Goal: Task Accomplishment & Management: Complete application form

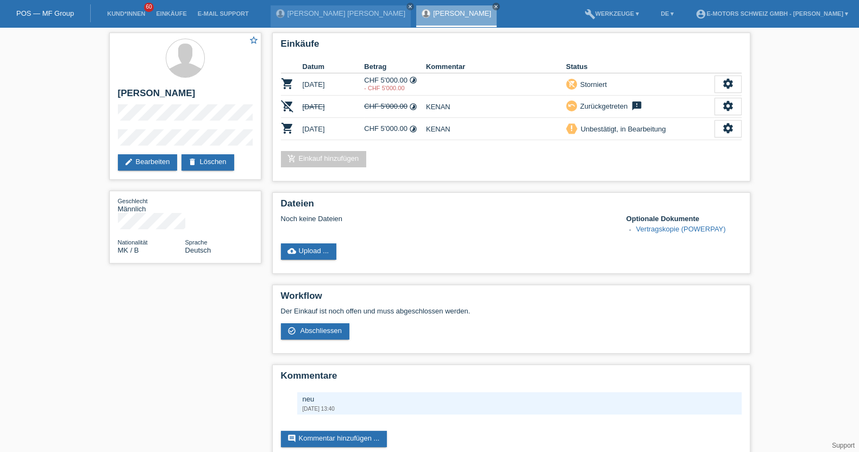
click at [170, 18] on li "Einkäufe" at bounding box center [171, 14] width 41 height 28
click at [168, 15] on link "Einkäufe" at bounding box center [171, 13] width 41 height 7
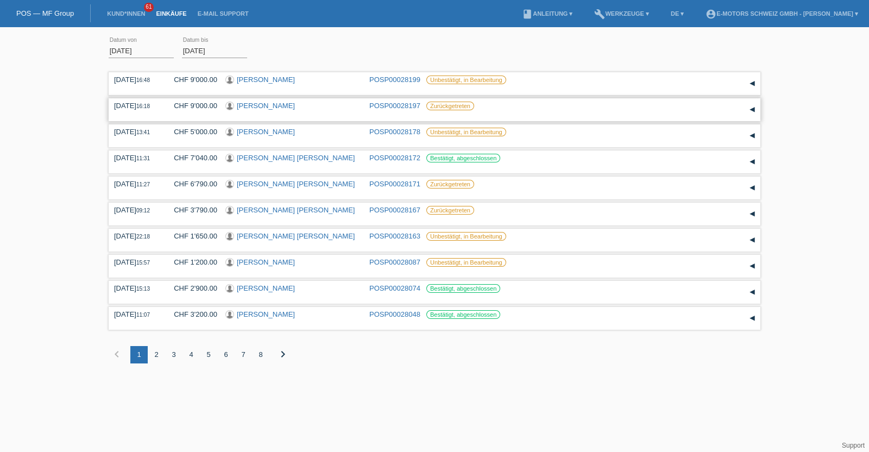
click at [254, 99] on div "01.10.2025 16:18 CHF 9'000.00 Susan Eileen Olden POSP00028197 Zurückgetreten Da…" at bounding box center [435, 109] width 652 height 23
click at [254, 106] on link "[PERSON_NAME]" at bounding box center [266, 106] width 58 height 8
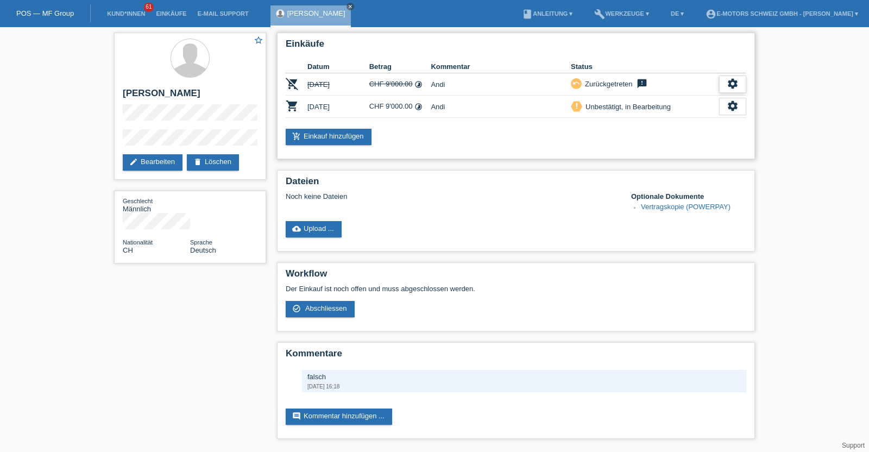
click at [734, 83] on icon "settings" at bounding box center [733, 84] width 12 height 12
click at [713, 95] on span "Anzeigen" at bounding box center [723, 100] width 33 height 13
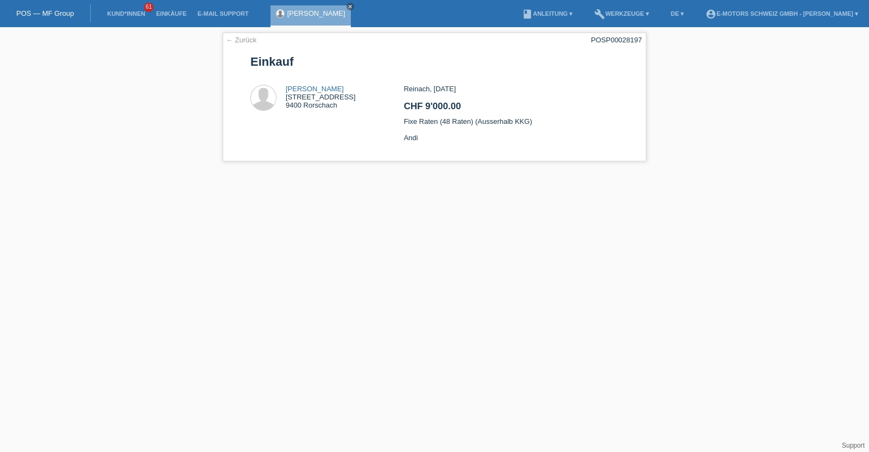
click at [318, 12] on link "[PERSON_NAME]" at bounding box center [316, 13] width 58 height 8
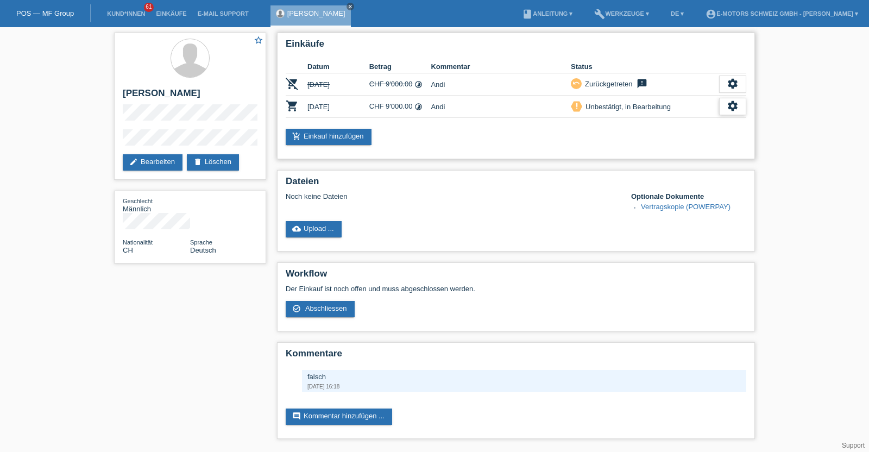
click at [730, 107] on icon "settings" at bounding box center [733, 106] width 12 height 12
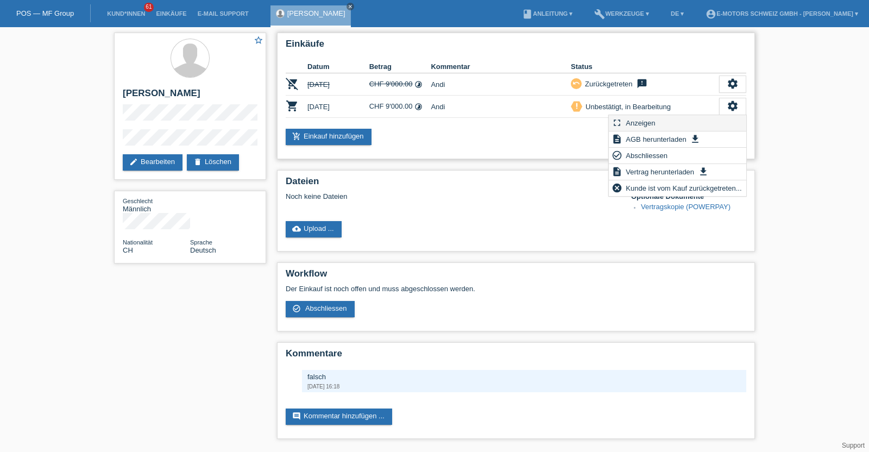
click at [664, 122] on div "fullscreen Anzeigen" at bounding box center [677, 123] width 137 height 16
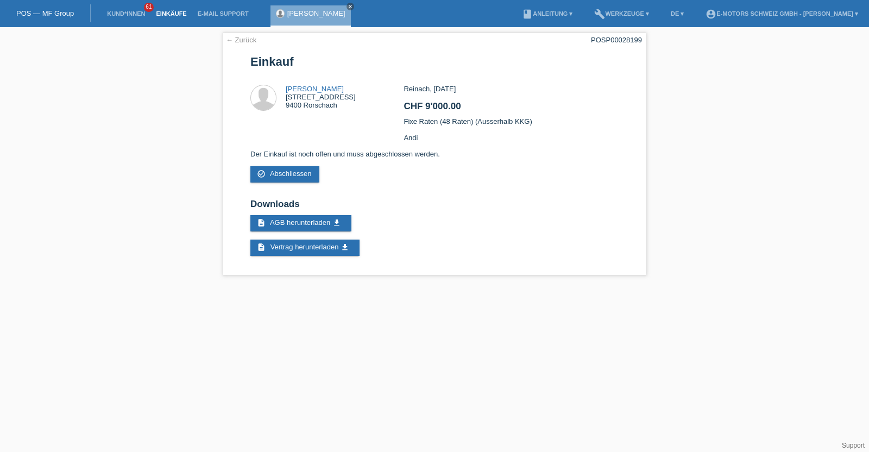
click at [170, 12] on link "Einkäufe" at bounding box center [171, 13] width 41 height 7
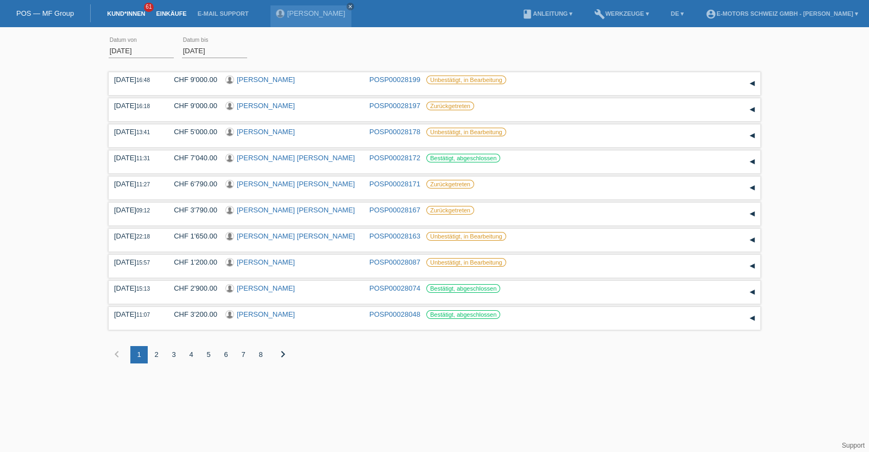
click at [140, 11] on link "Kund*innen" at bounding box center [126, 13] width 49 height 7
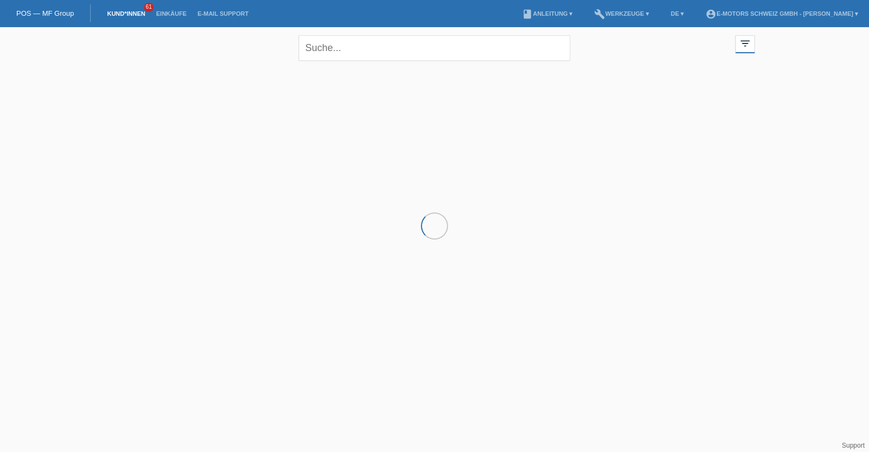
click at [170, 8] on li "Einkäufe" at bounding box center [171, 14] width 41 height 28
click at [170, 12] on link "Einkäufe" at bounding box center [171, 13] width 41 height 7
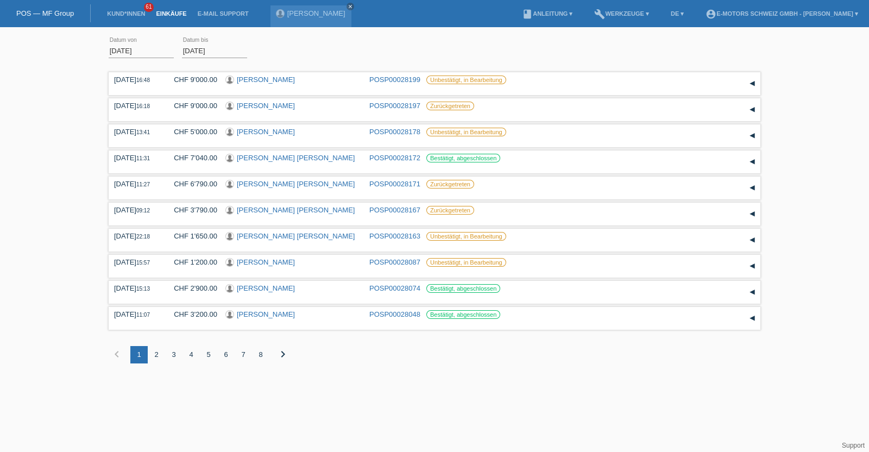
click at [128, 9] on li "Kund*innen 61" at bounding box center [126, 14] width 49 height 28
click at [128, 12] on link "Kund*innen" at bounding box center [126, 13] width 49 height 7
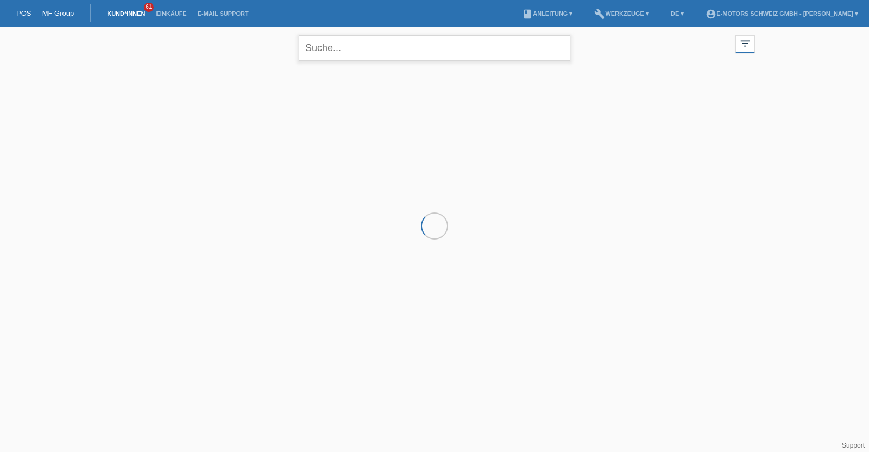
click at [363, 46] on input "text" at bounding box center [435, 48] width 272 height 26
type input "Conceicao"
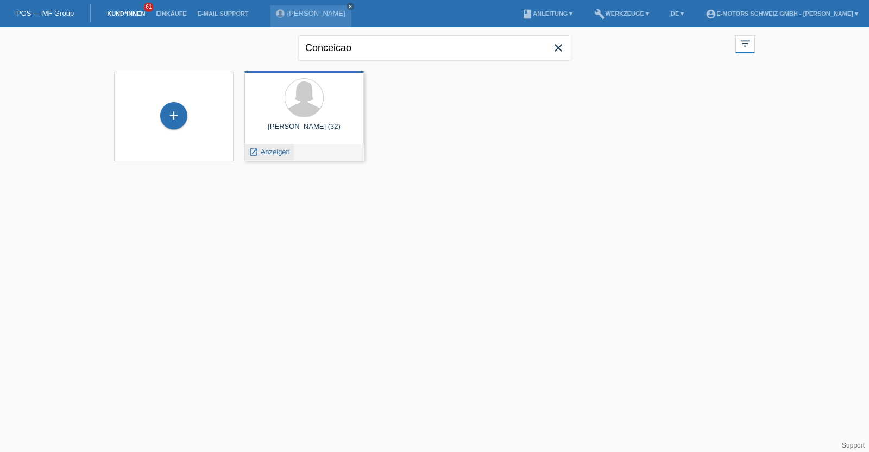
click at [272, 146] on div "launch Anzeigen" at bounding box center [269, 152] width 49 height 16
click at [269, 151] on span "Anzeigen" at bounding box center [275, 152] width 29 height 8
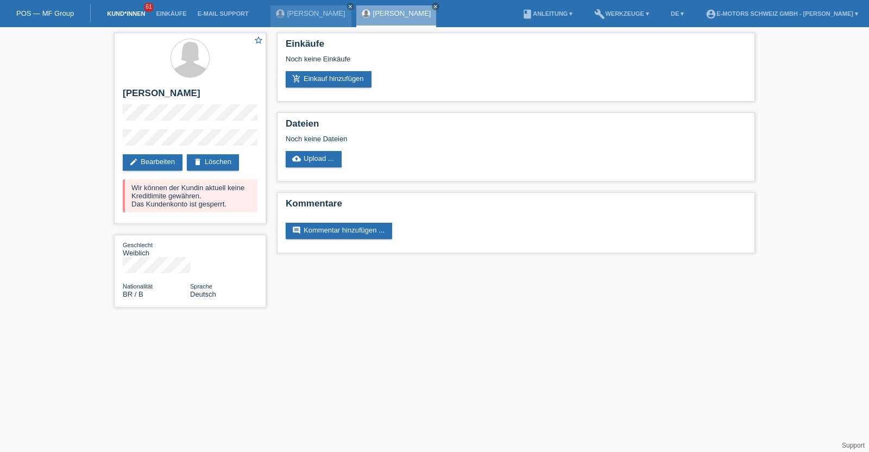
click at [136, 14] on link "Kund*innen" at bounding box center [126, 13] width 49 height 7
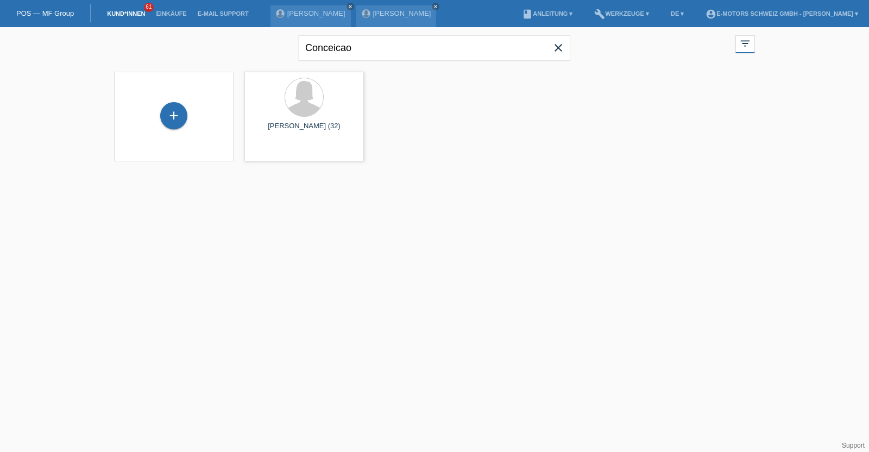
click at [562, 50] on icon "close" at bounding box center [558, 47] width 13 height 13
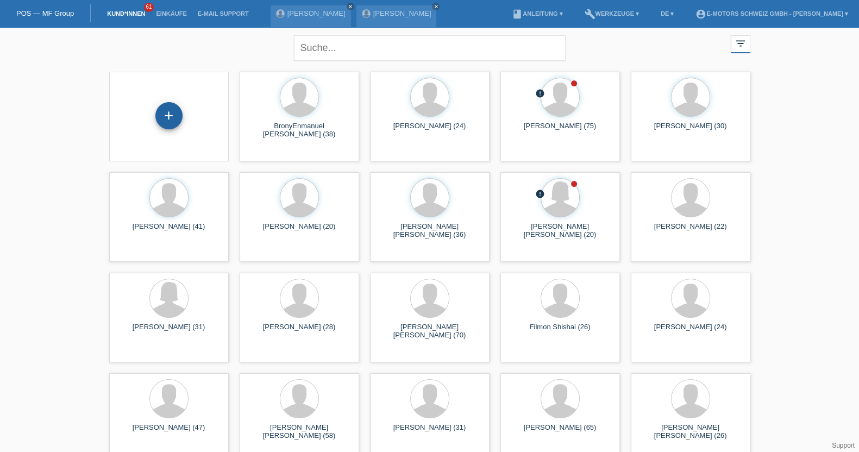
click at [175, 114] on div "+" at bounding box center [169, 115] width 26 height 18
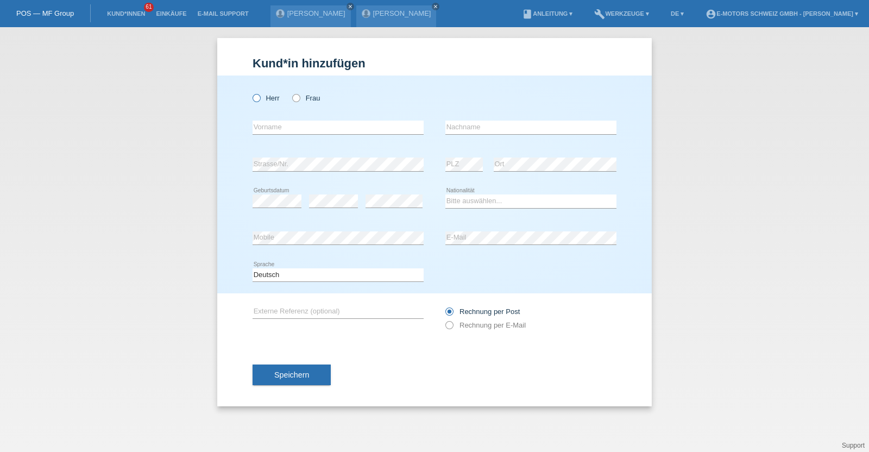
click at [261, 97] on label "Herr" at bounding box center [266, 98] width 27 height 8
click at [260, 97] on input "Herr" at bounding box center [256, 97] width 7 height 7
radio input "true"
click at [273, 129] on input "text" at bounding box center [338, 128] width 171 height 14
type input "Ylber"
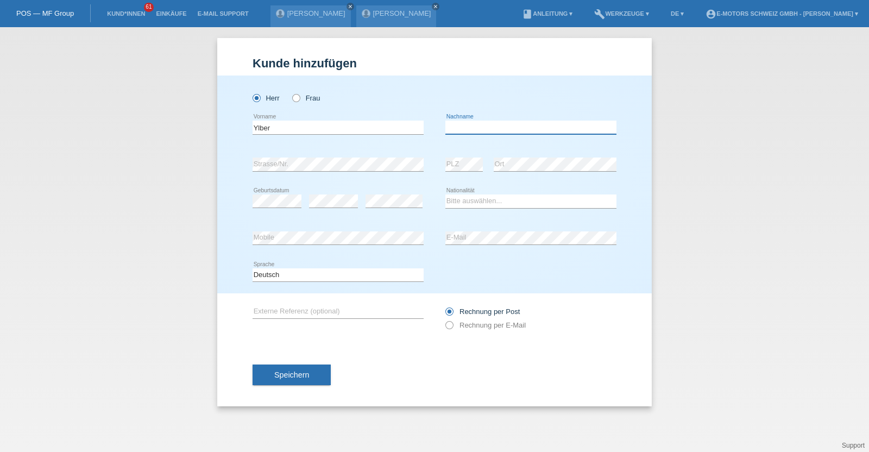
paste input "Krivanjeva"
type input "Krivanjeva"
click at [454, 199] on select "Bitte auswählen... Schweiz Deutschland Liechtenstein Österreich ------------ Af…" at bounding box center [531, 201] width 171 height 13
select select "NO"
click at [446, 195] on select "Bitte auswählen... Schweiz Deutschland Liechtenstein Österreich ------------ Af…" at bounding box center [531, 201] width 171 height 13
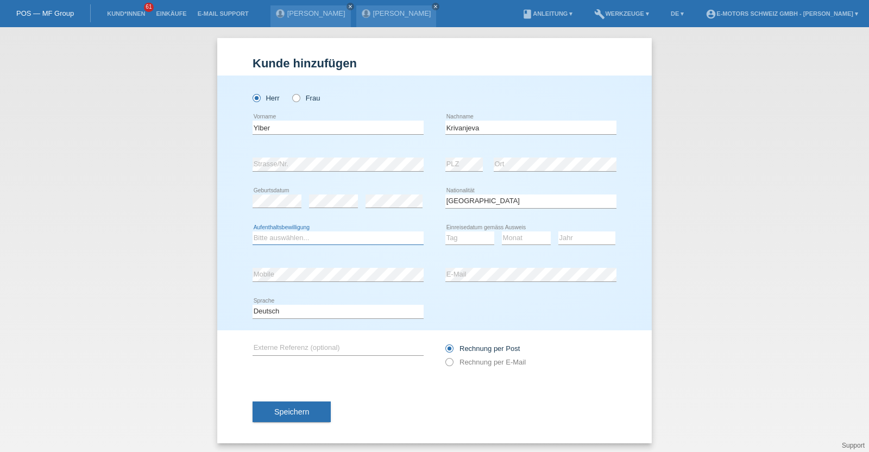
click at [300, 236] on select "Bitte auswählen... C B B - Flüchtlingsstatus Andere" at bounding box center [338, 237] width 171 height 13
select select "B"
click at [253, 231] on select "Bitte auswählen... C B B - Flüchtlingsstatus Andere" at bounding box center [338, 237] width 171 height 13
click at [274, 207] on div "error Geburtsdatum" at bounding box center [277, 202] width 49 height 14
click at [446, 240] on select "Tag 01 02 03 04 05 06 07 08 09 10 11" at bounding box center [470, 237] width 49 height 13
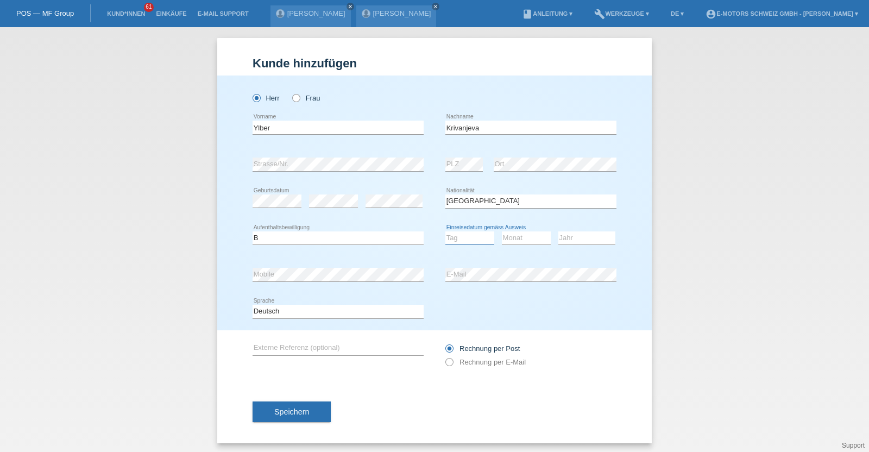
select select "13"
click at [446, 231] on select "Tag 01 02 03 04 05 06 07 08 09 10 11" at bounding box center [470, 237] width 49 height 13
click at [510, 241] on select "Monat 01 02 03 04 05 06 07 08 09 10 11" at bounding box center [526, 237] width 49 height 13
select select "01"
click at [502, 231] on select "Monat 01 02 03 04 05 06 07 08 09 10 11" at bounding box center [526, 237] width 49 height 13
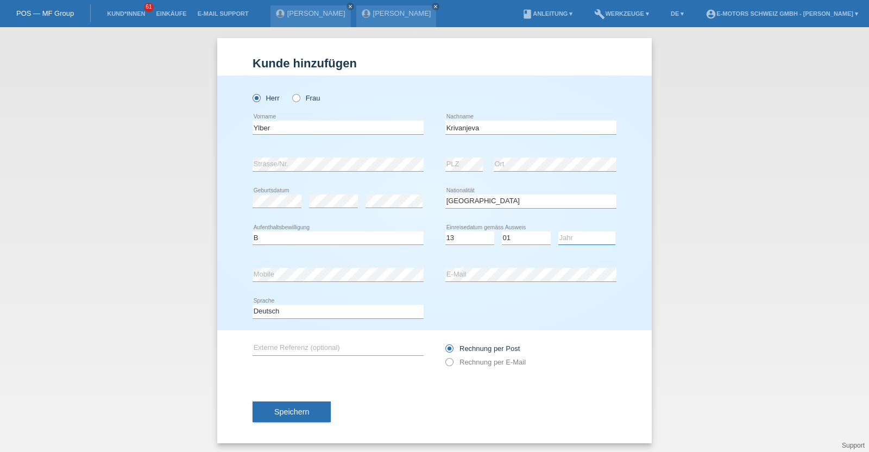
click at [591, 237] on select "Jahr 2025 2024 2023 2022 2021 2020 2019 2018 2017 2016 2015 2014 2013 2012 2011…" at bounding box center [587, 237] width 57 height 13
select select "2022"
click at [559, 231] on select "Jahr 2025 2024 2023 2022 2021 2020 2019 2018 2017 2016 2015 2014 2013 2012 2011…" at bounding box center [587, 237] width 57 height 13
click at [281, 408] on span "Speichern" at bounding box center [291, 412] width 35 height 9
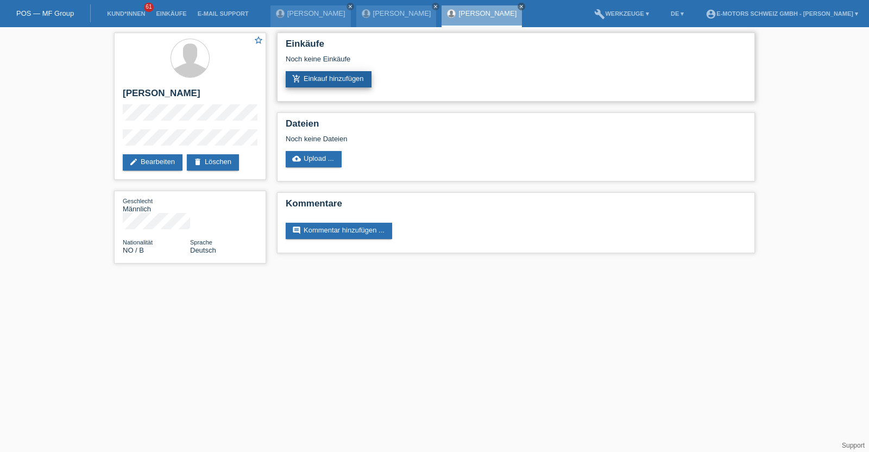
click at [337, 87] on link "add_shopping_cart Einkauf hinzufügen" at bounding box center [329, 79] width 86 height 16
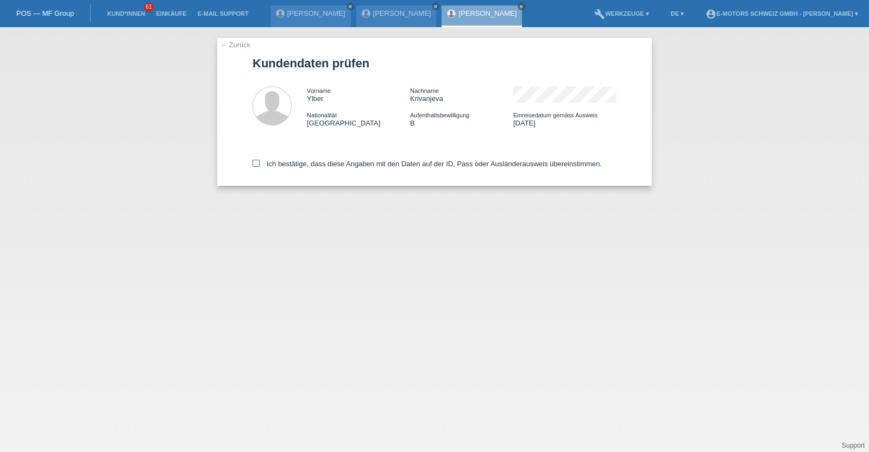
click at [354, 164] on label "Ich bestätige, dass diese Angaben mit den Daten auf der ID, Pass oder Ausländer…" at bounding box center [427, 164] width 349 height 8
click at [260, 164] on input "Ich bestätige, dass diese Angaben mit den Daten auf der ID, Pass oder Ausländer…" at bounding box center [256, 163] width 7 height 7
checkbox input "true"
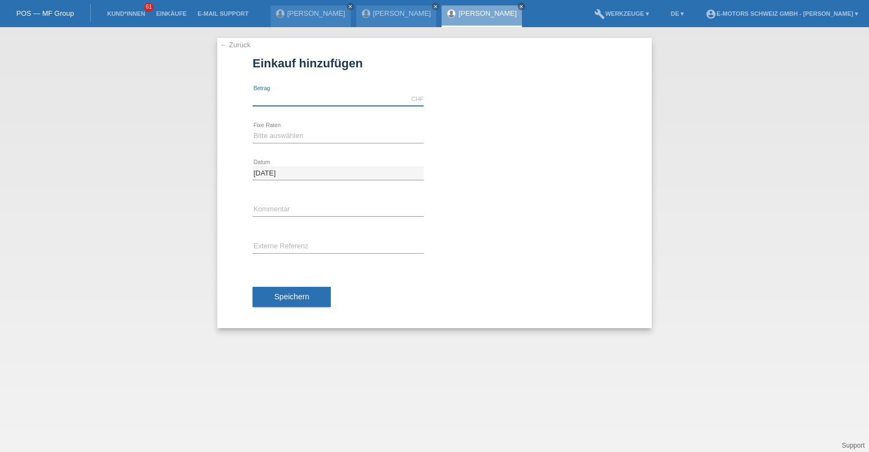
click at [352, 100] on input "text" at bounding box center [338, 99] width 171 height 14
type input "3790.00"
click at [325, 139] on select "Bitte auswählen 12 Raten 24 Raten 36 Raten 48 Raten" at bounding box center [338, 135] width 171 height 13
select select "214"
click at [253, 129] on select "Bitte auswählen 12 Raten 24 Raten 36 Raten 48 Raten" at bounding box center [338, 135] width 171 height 13
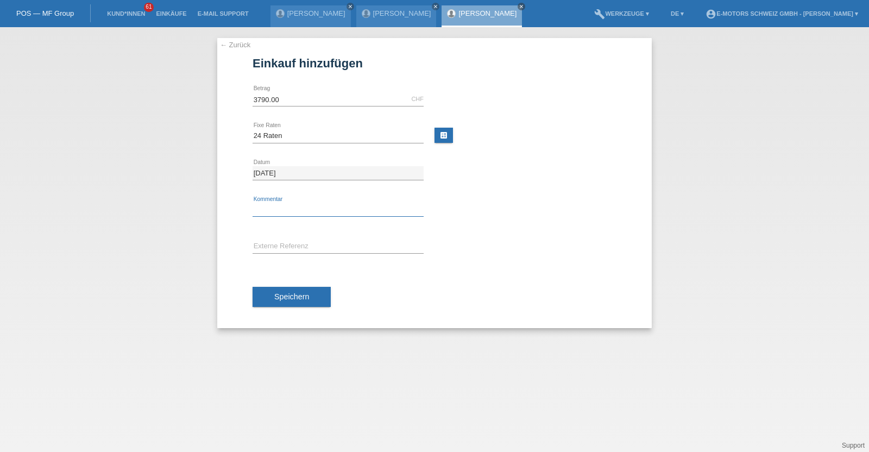
click at [316, 206] on input "text" at bounding box center [338, 210] width 171 height 14
type input "KENAN"
click at [296, 287] on button "Speichern" at bounding box center [292, 297] width 78 height 21
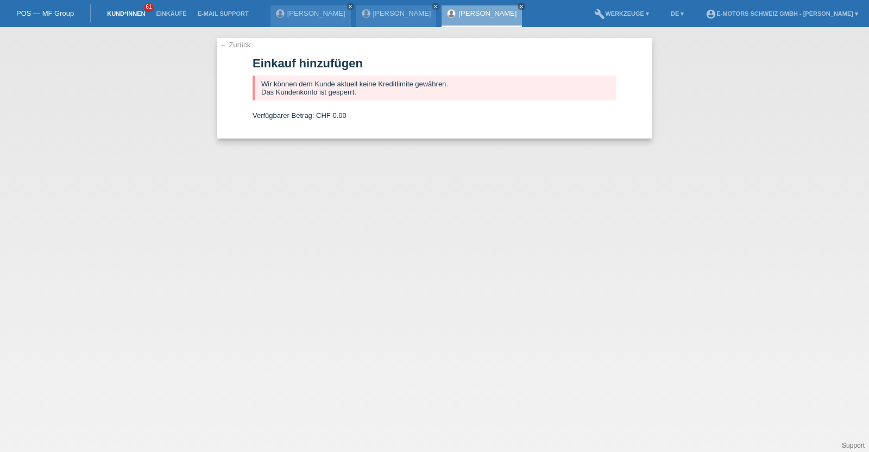
click at [120, 15] on link "Kund*innen" at bounding box center [126, 13] width 49 height 7
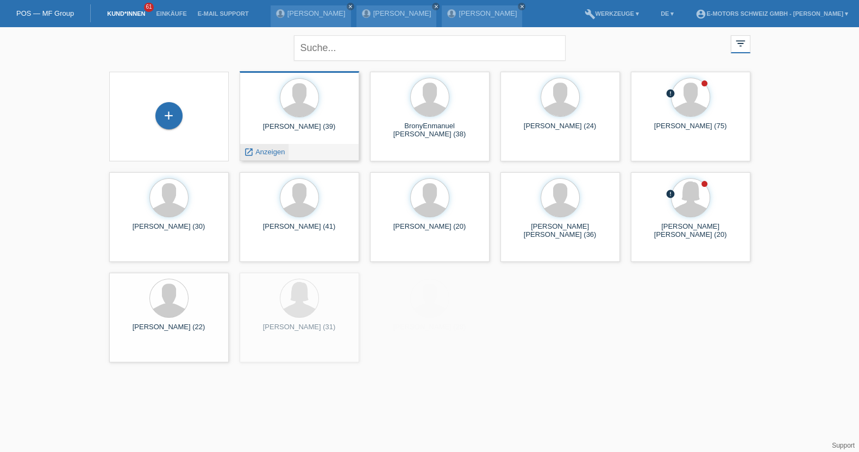
click at [277, 154] on span "Anzeigen" at bounding box center [269, 152] width 29 height 8
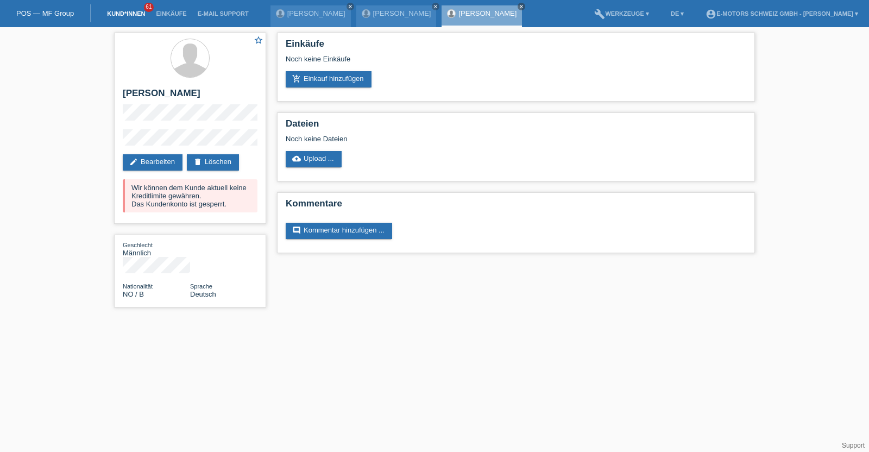
click at [133, 12] on link "Kund*innen" at bounding box center [126, 13] width 49 height 7
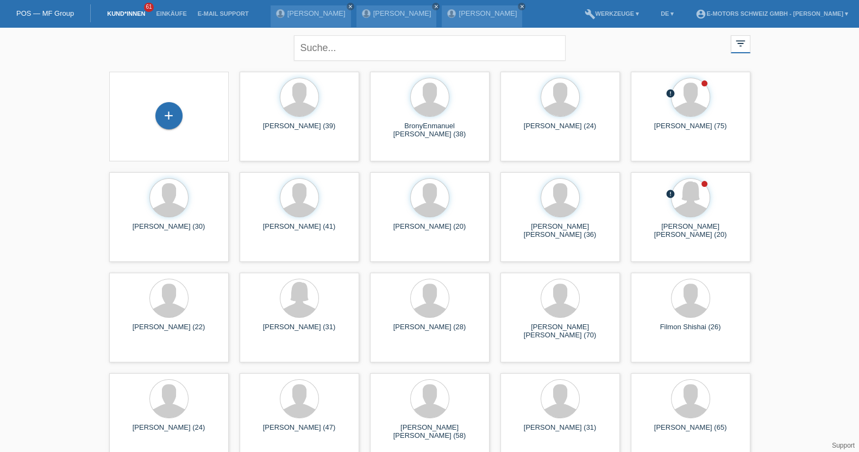
click at [137, 53] on div "close filter_list view_module Alle Kund*innen anzeigen star Markierte Kund*inne…" at bounding box center [430, 46] width 652 height 39
click at [168, 12] on link "Einkäufe" at bounding box center [171, 13] width 41 height 7
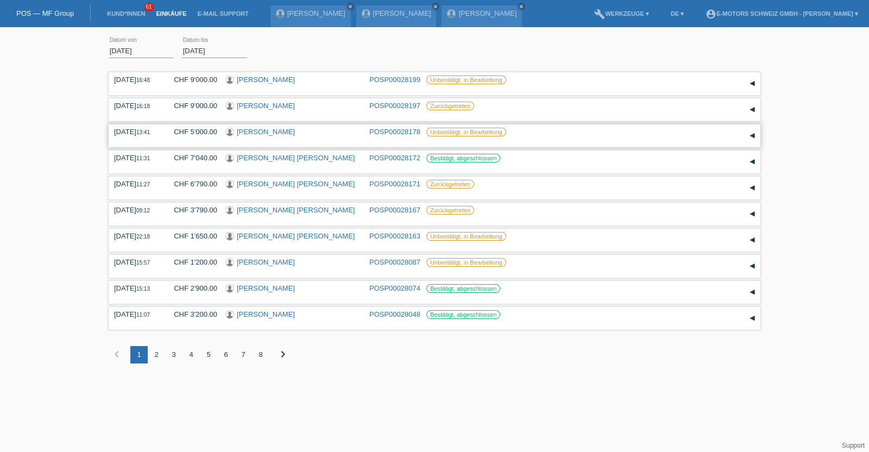
click at [289, 131] on link "[PERSON_NAME]" at bounding box center [266, 132] width 58 height 8
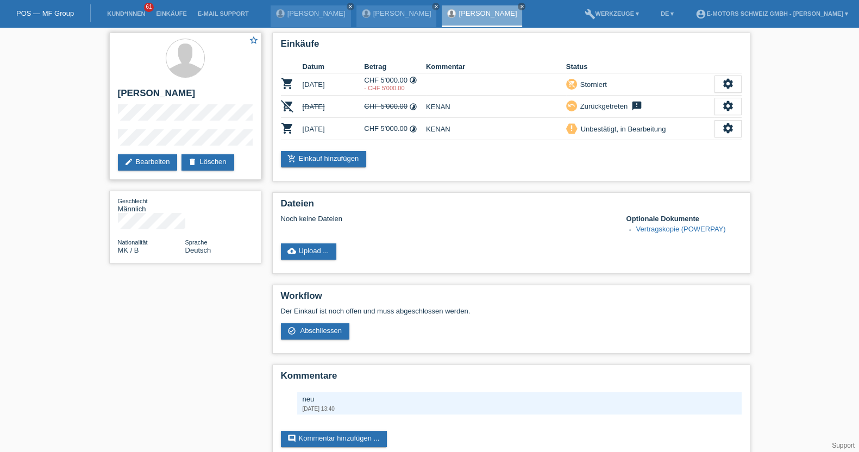
click at [122, 98] on h2 "[PERSON_NAME]" at bounding box center [185, 96] width 135 height 16
drag, startPoint x: 122, startPoint y: 98, endPoint x: 162, endPoint y: 98, distance: 40.2
click at [162, 98] on h2 "[PERSON_NAME]" at bounding box center [185, 96] width 135 height 16
copy h2 "[PERSON_NAME]"
